Goal: Information Seeking & Learning: Learn about a topic

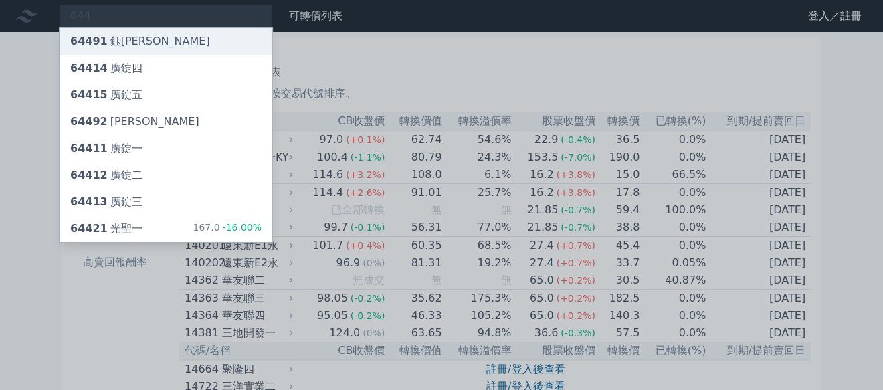
click at [107, 35] on div "64491 鈺邦一" at bounding box center [140, 41] width 140 height 16
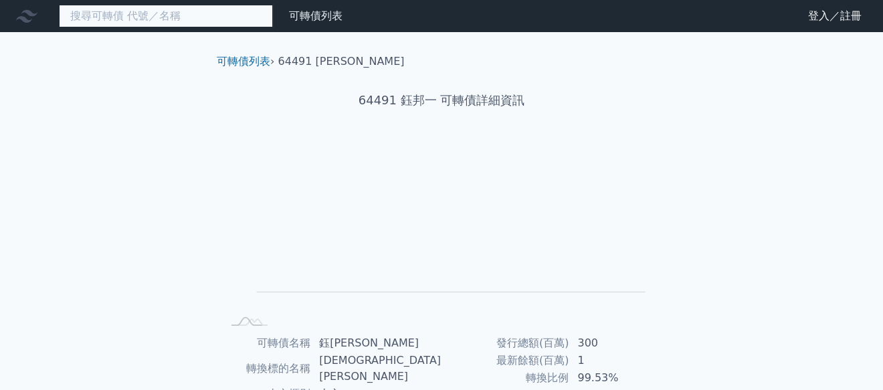
click at [94, 15] on input at bounding box center [166, 16] width 214 height 23
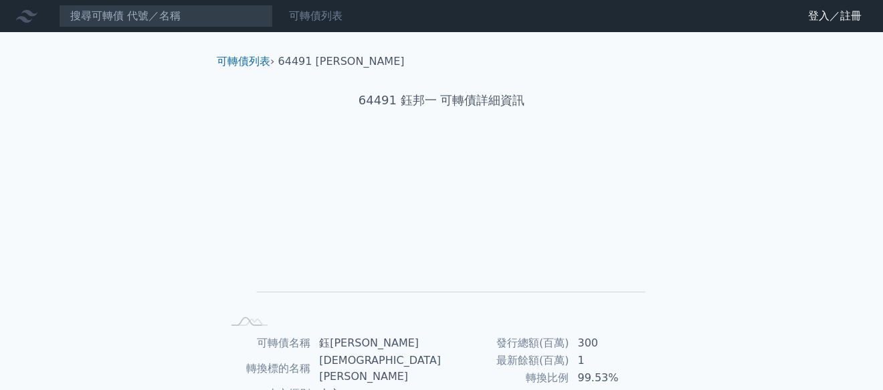
click at [324, 19] on link "可轉債列表" at bounding box center [316, 15] width 54 height 13
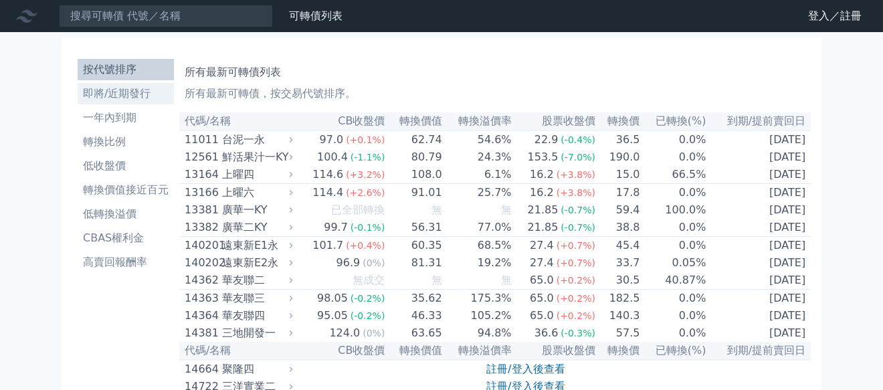
click at [118, 88] on li "即將/近期發行" at bounding box center [126, 94] width 96 height 16
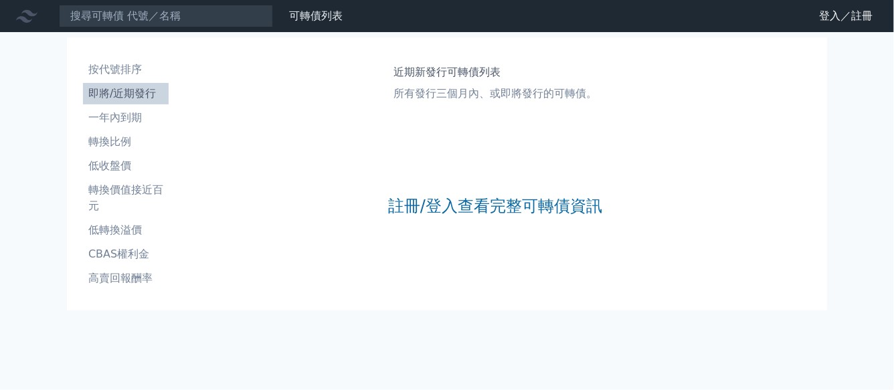
click at [149, 87] on li "即將/近期發行" at bounding box center [126, 94] width 86 height 16
click at [448, 209] on link "註冊/登入查看完整可轉債資訊" at bounding box center [495, 205] width 214 height 21
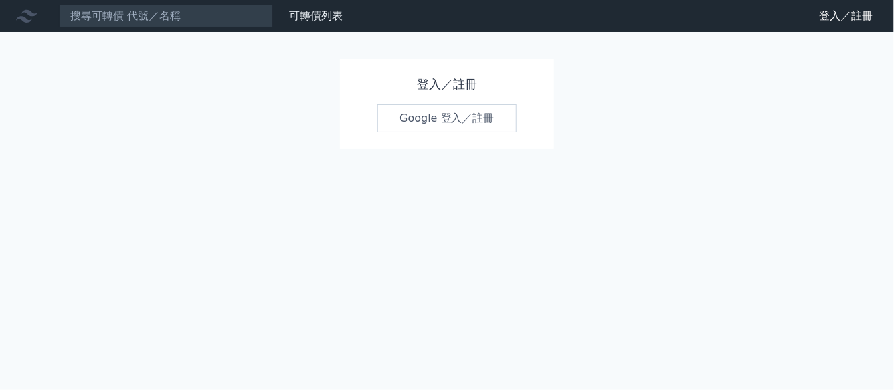
click at [453, 118] on link "Google 登入／註冊" at bounding box center [446, 118] width 139 height 28
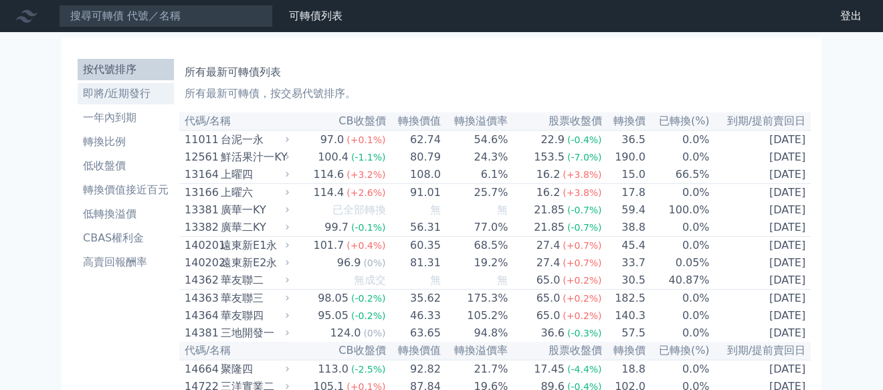
click at [126, 94] on li "即將/近期發行" at bounding box center [126, 94] width 96 height 16
